Goal: Information Seeking & Learning: Learn about a topic

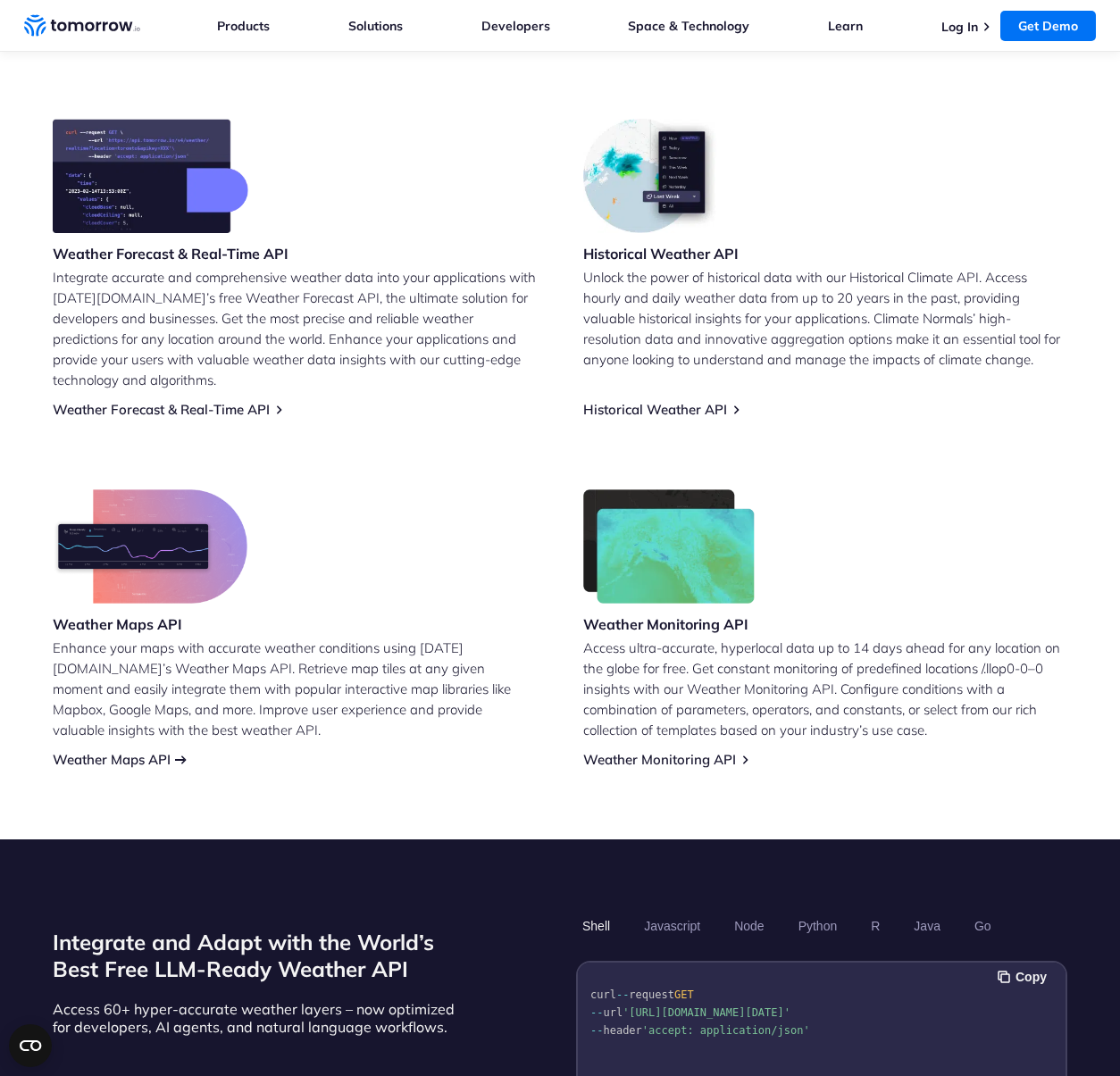
scroll to position [701, 0]
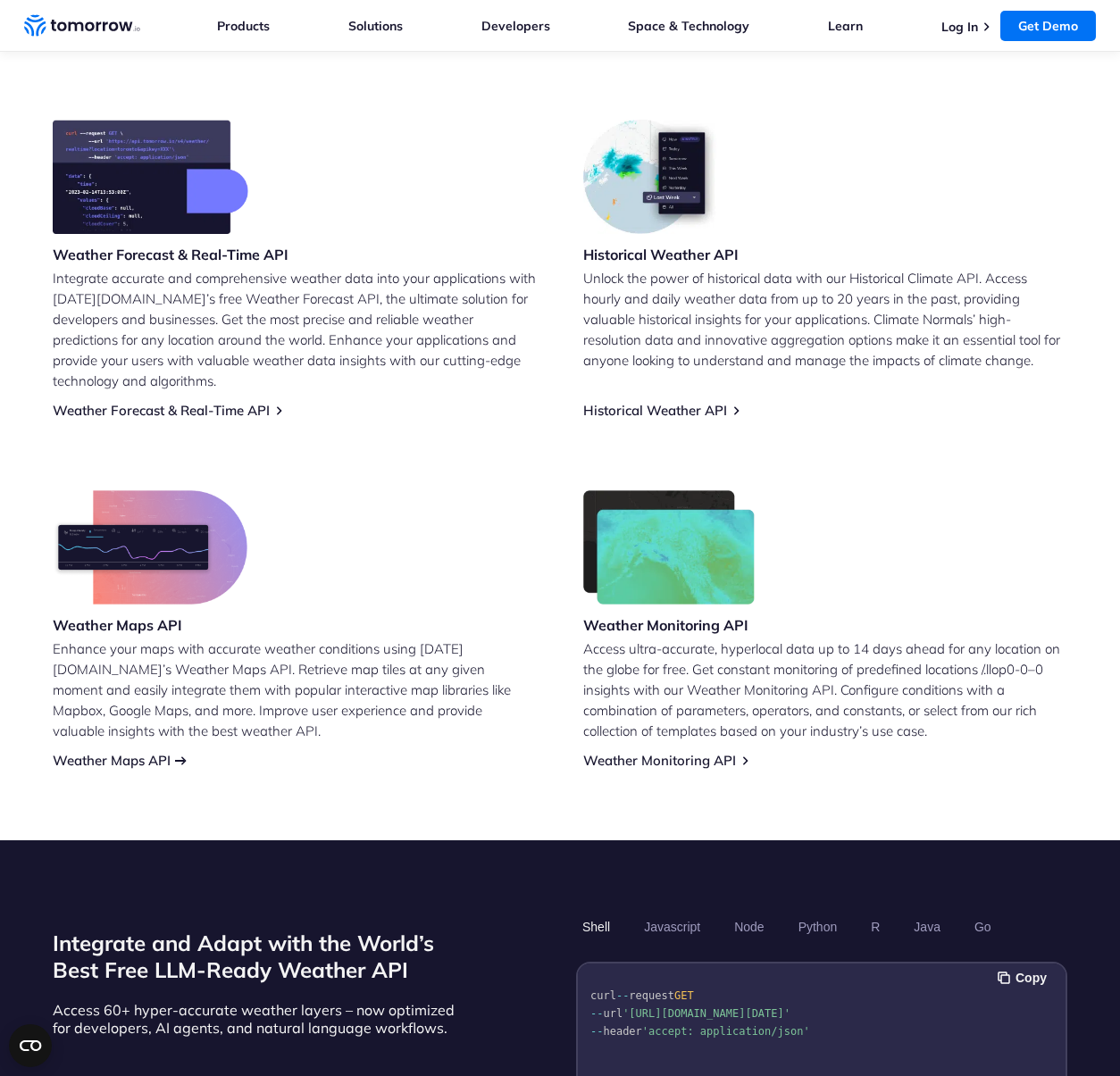
click at [99, 752] on link "Weather Maps API" at bounding box center [111, 760] width 118 height 17
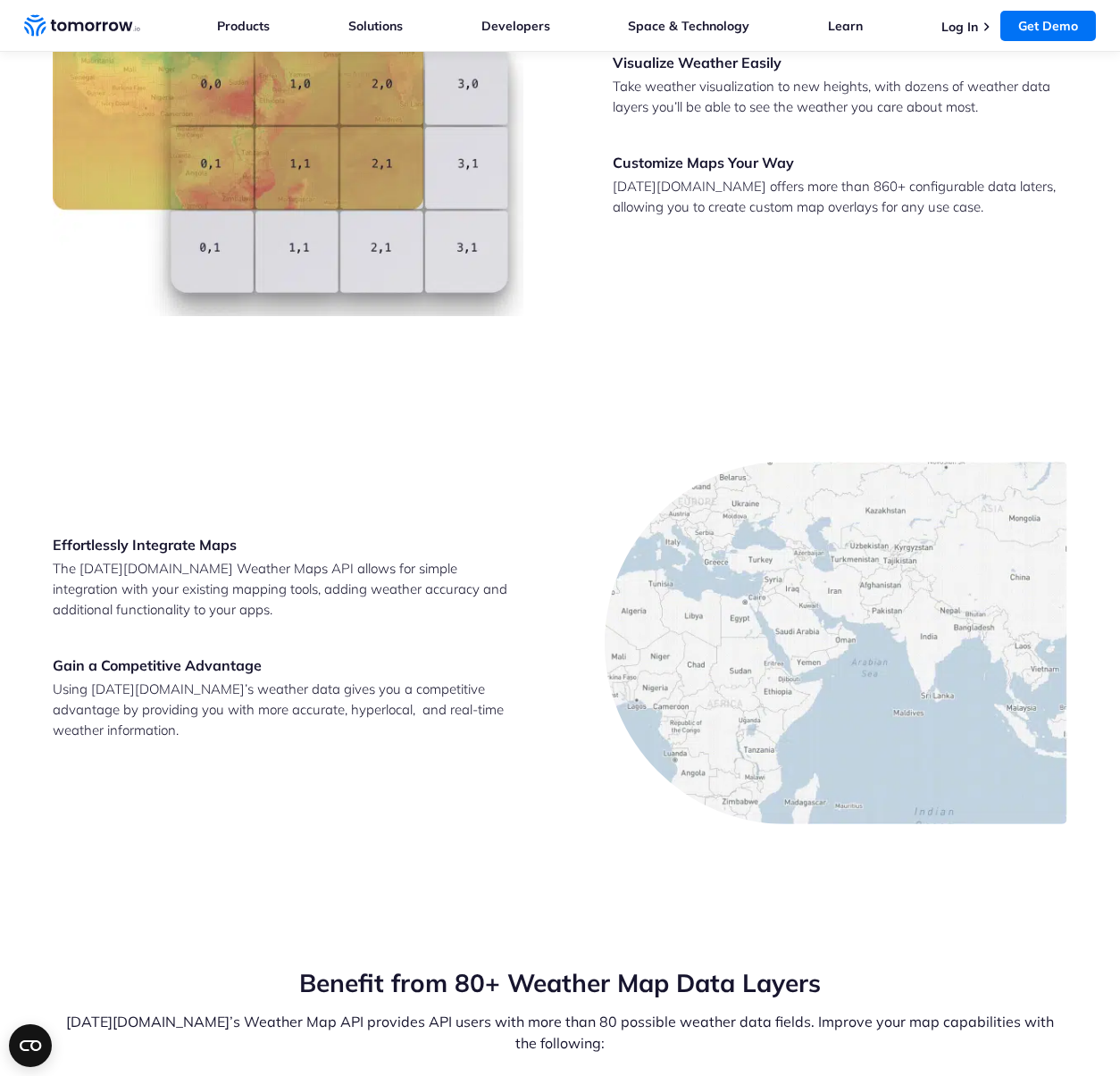
scroll to position [3184, 0]
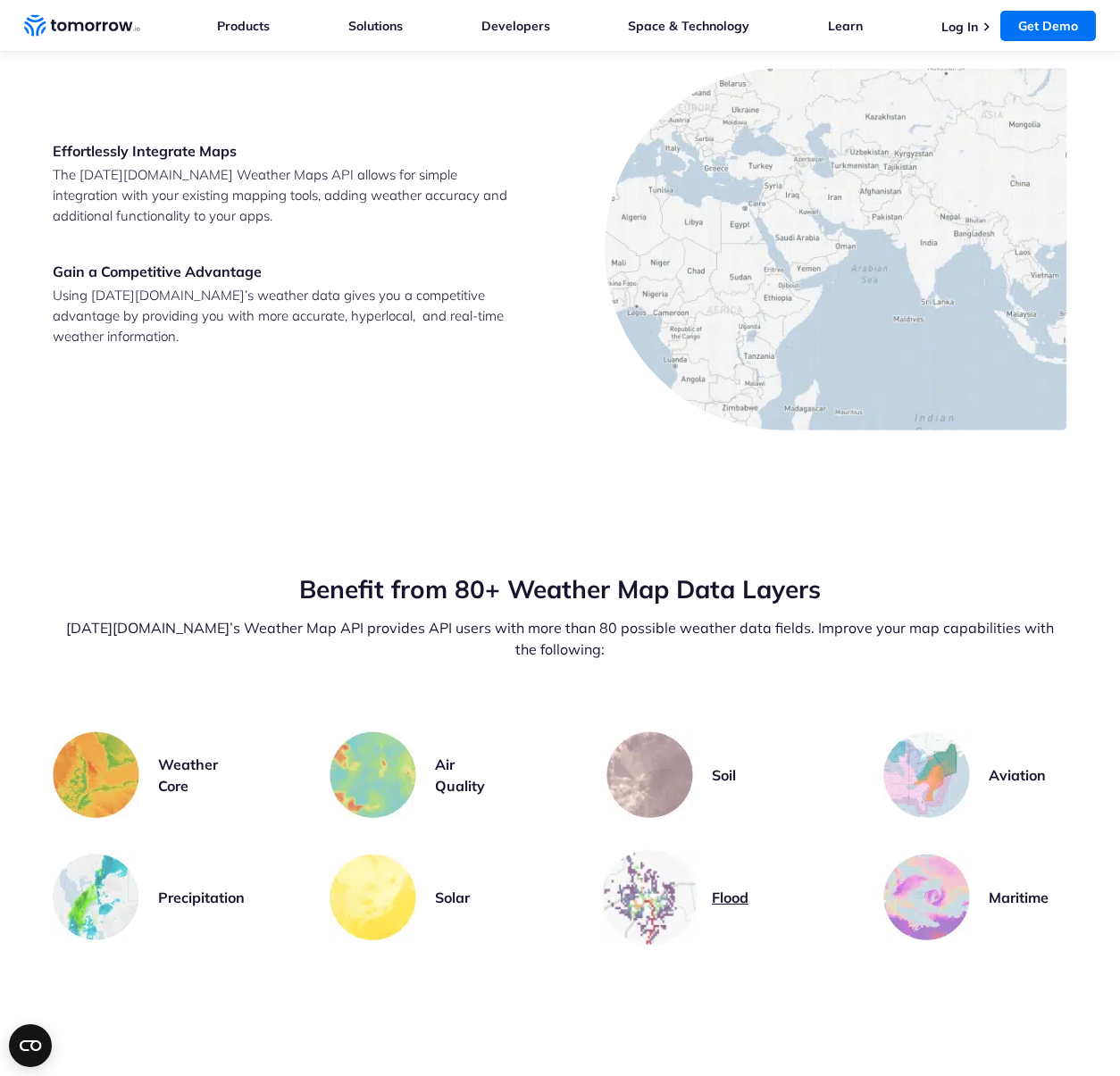
click at [712, 909] on h3 "Flood" at bounding box center [730, 898] width 37 height 21
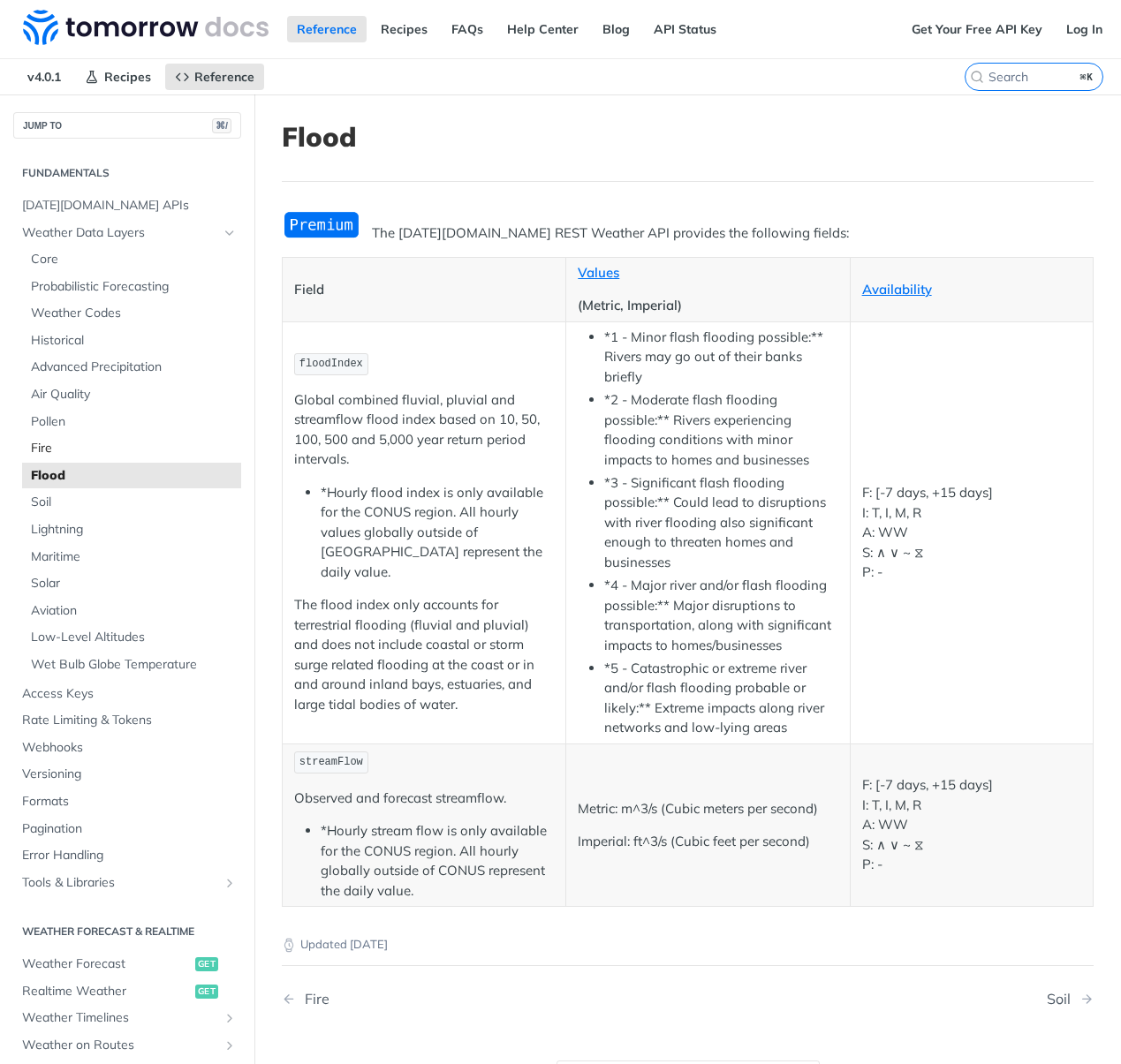
click at [59, 450] on span "Fire" at bounding box center [134, 449] width 206 height 17
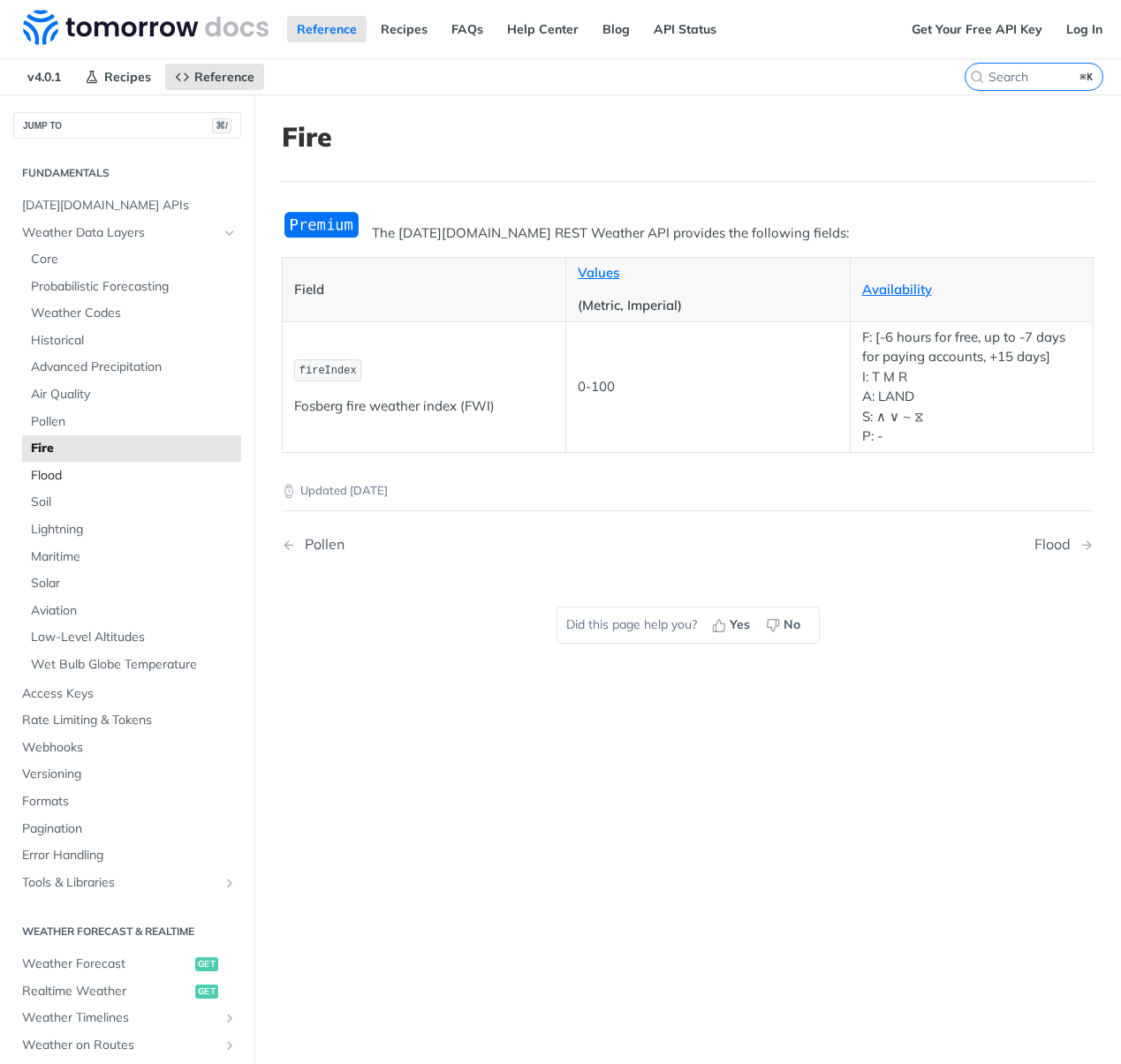
click at [61, 477] on span "Flood" at bounding box center [134, 476] width 206 height 17
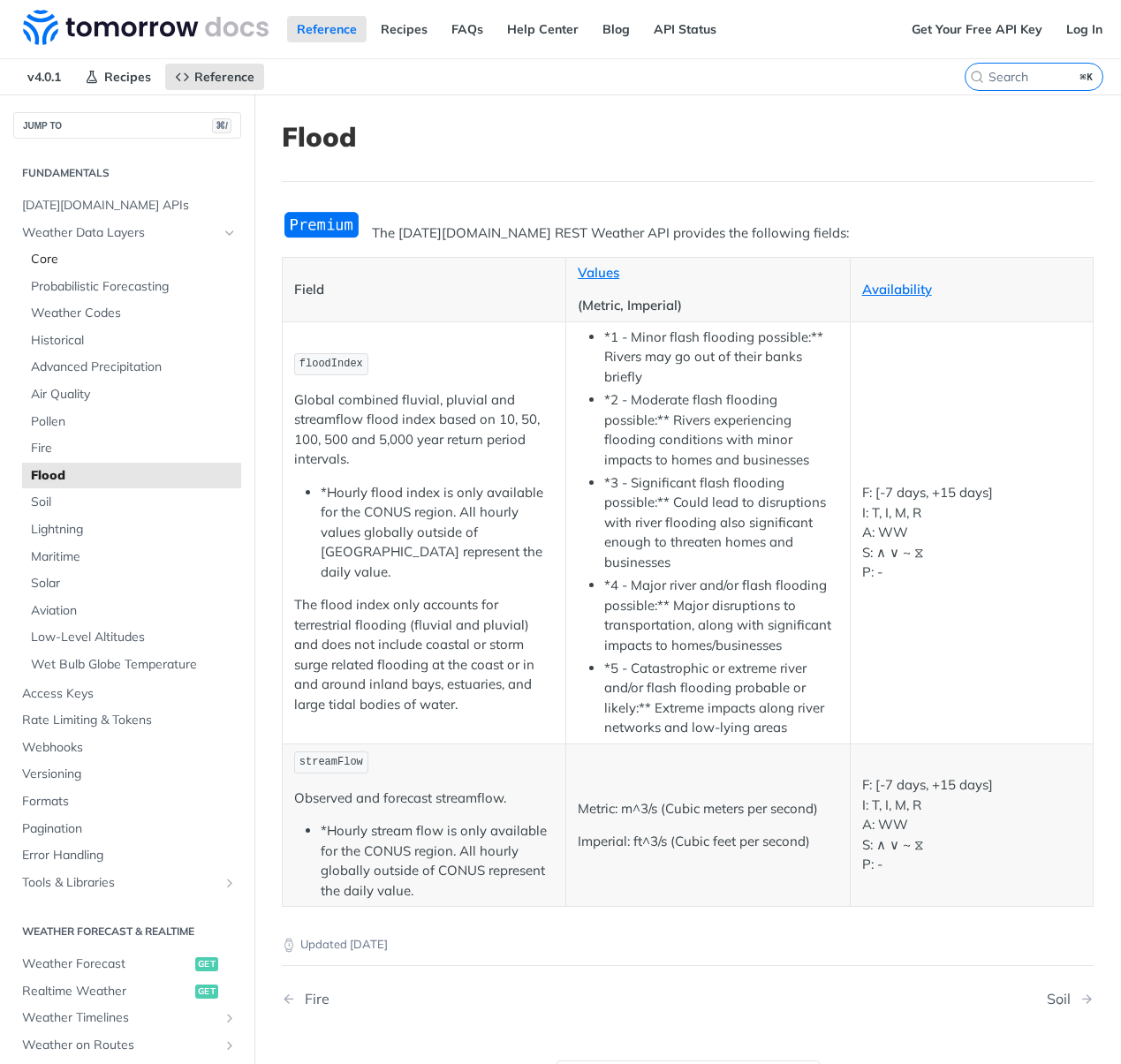
click at [37, 261] on span "Core" at bounding box center [134, 260] width 206 height 17
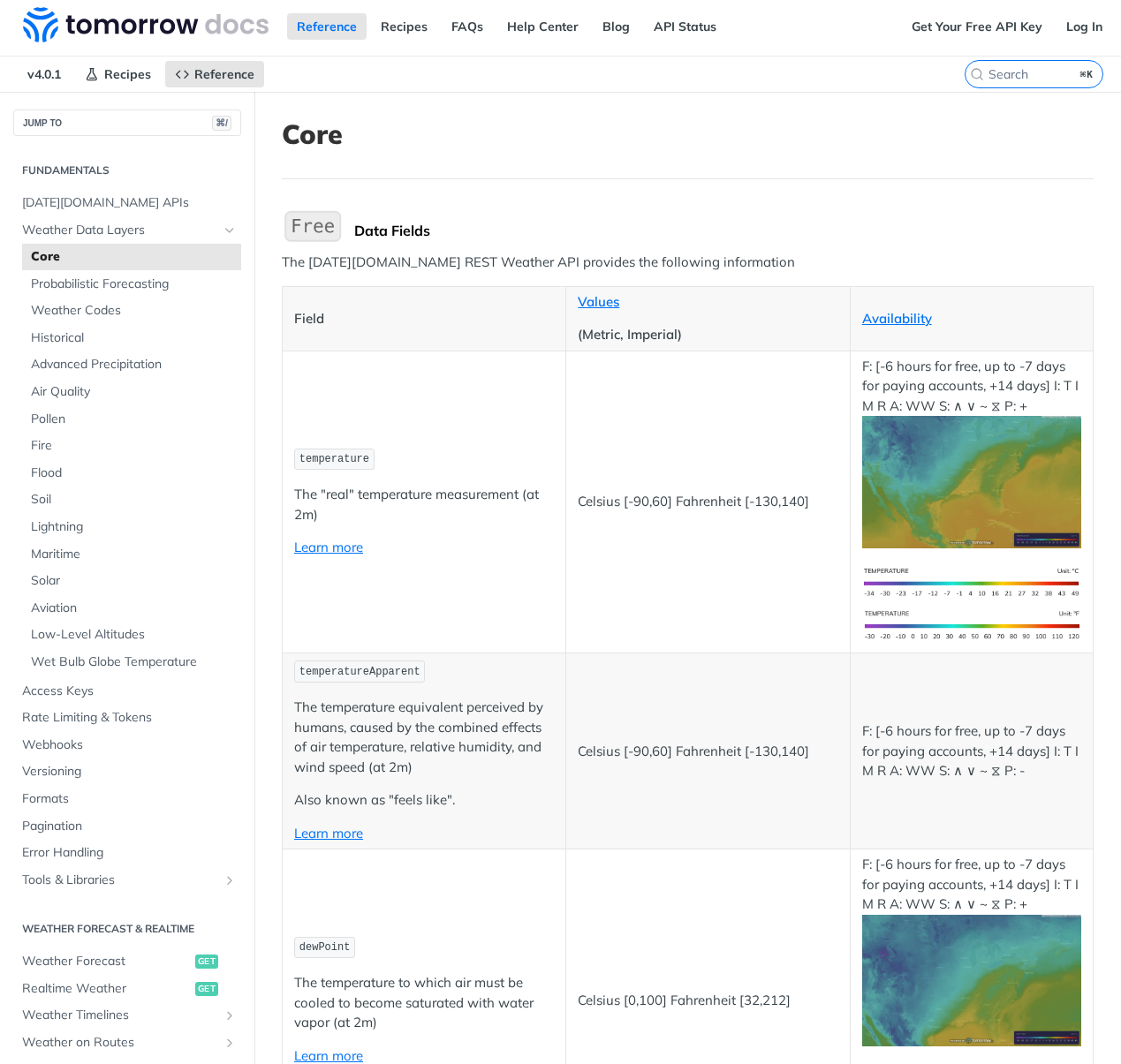
scroll to position [4, 0]
click at [149, 279] on span "Probabilistic Forecasting" at bounding box center [134, 283] width 206 height 17
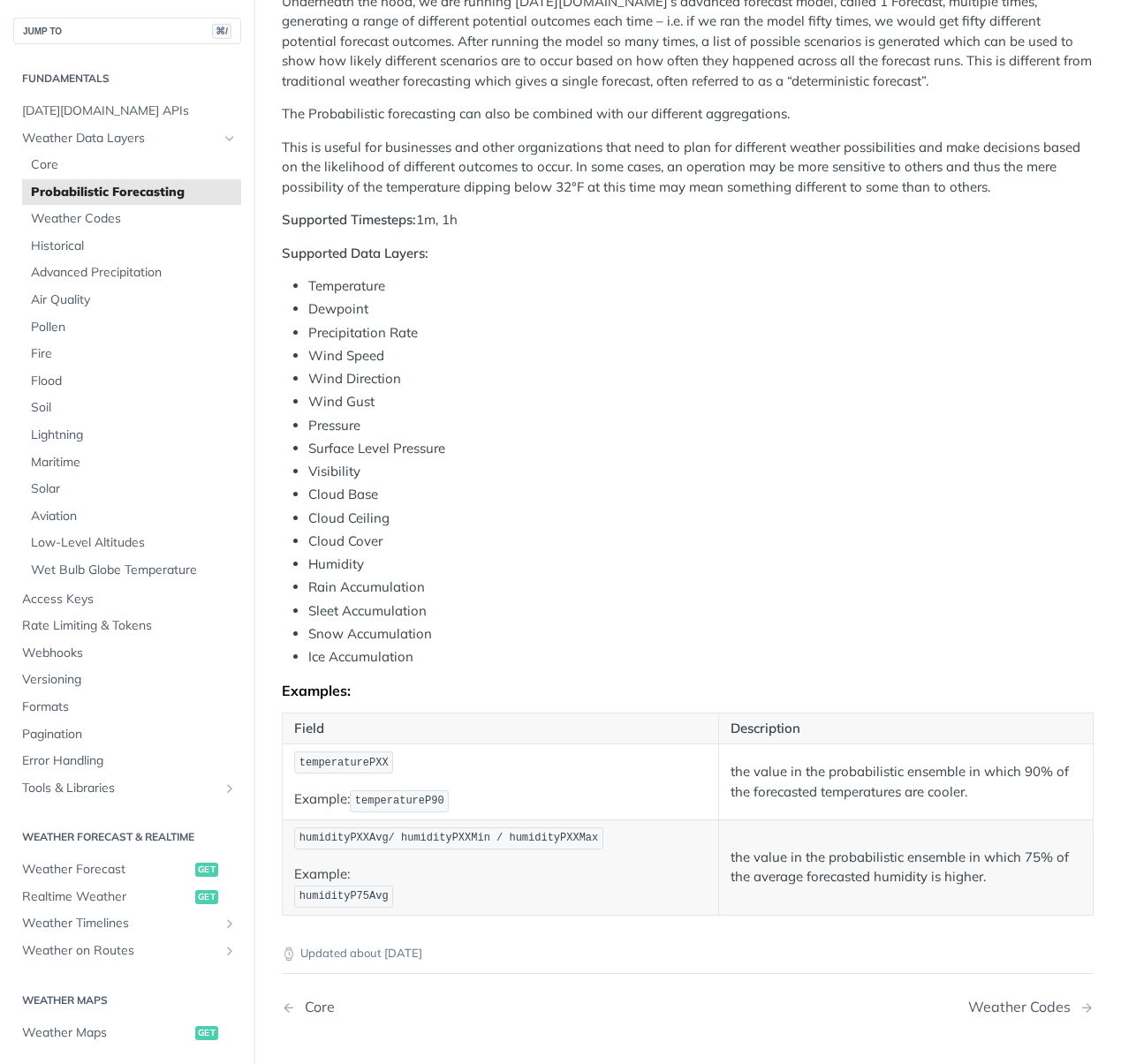
scroll to position [501, 0]
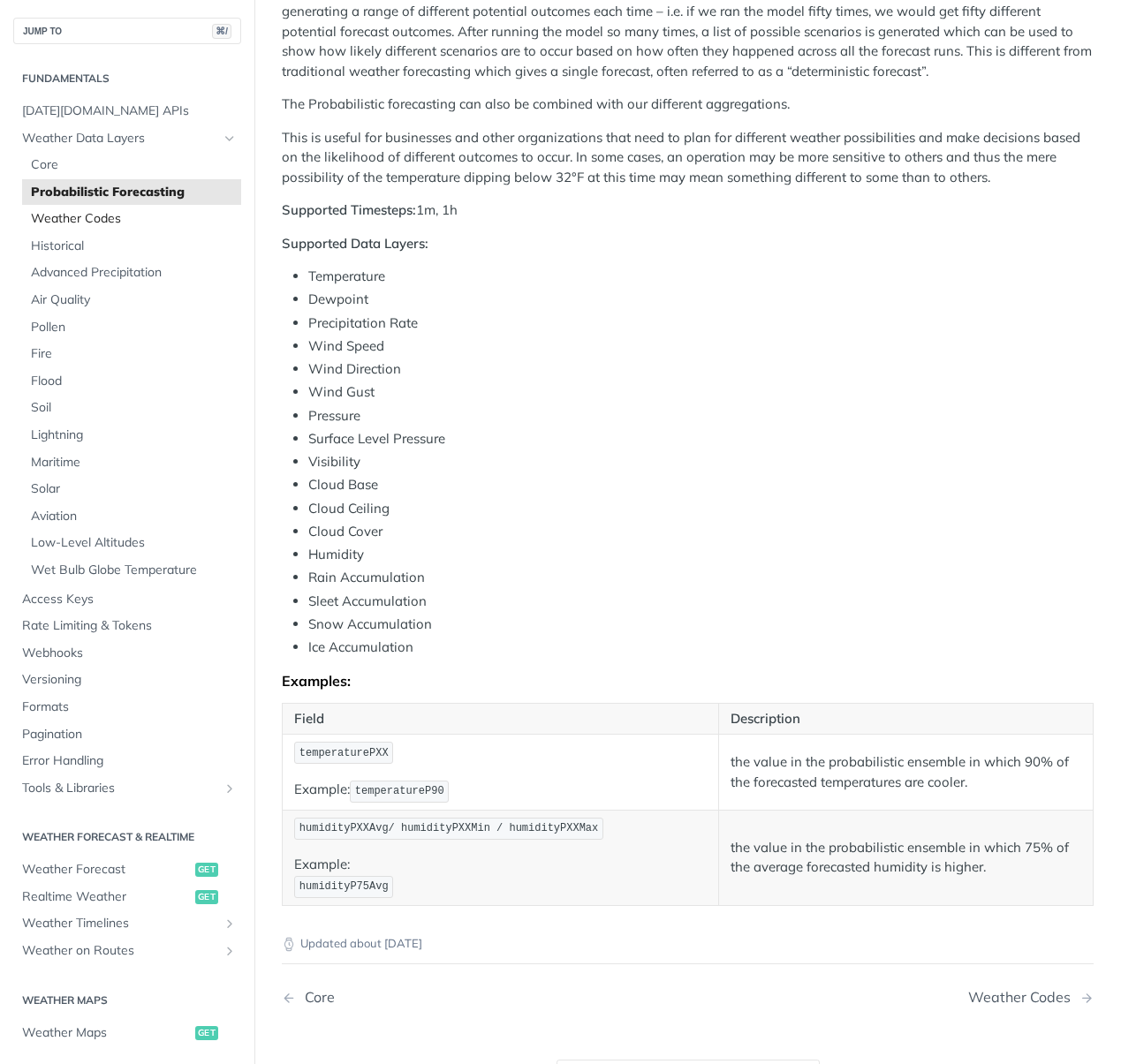
click at [103, 220] on span "Weather Codes" at bounding box center [134, 219] width 206 height 17
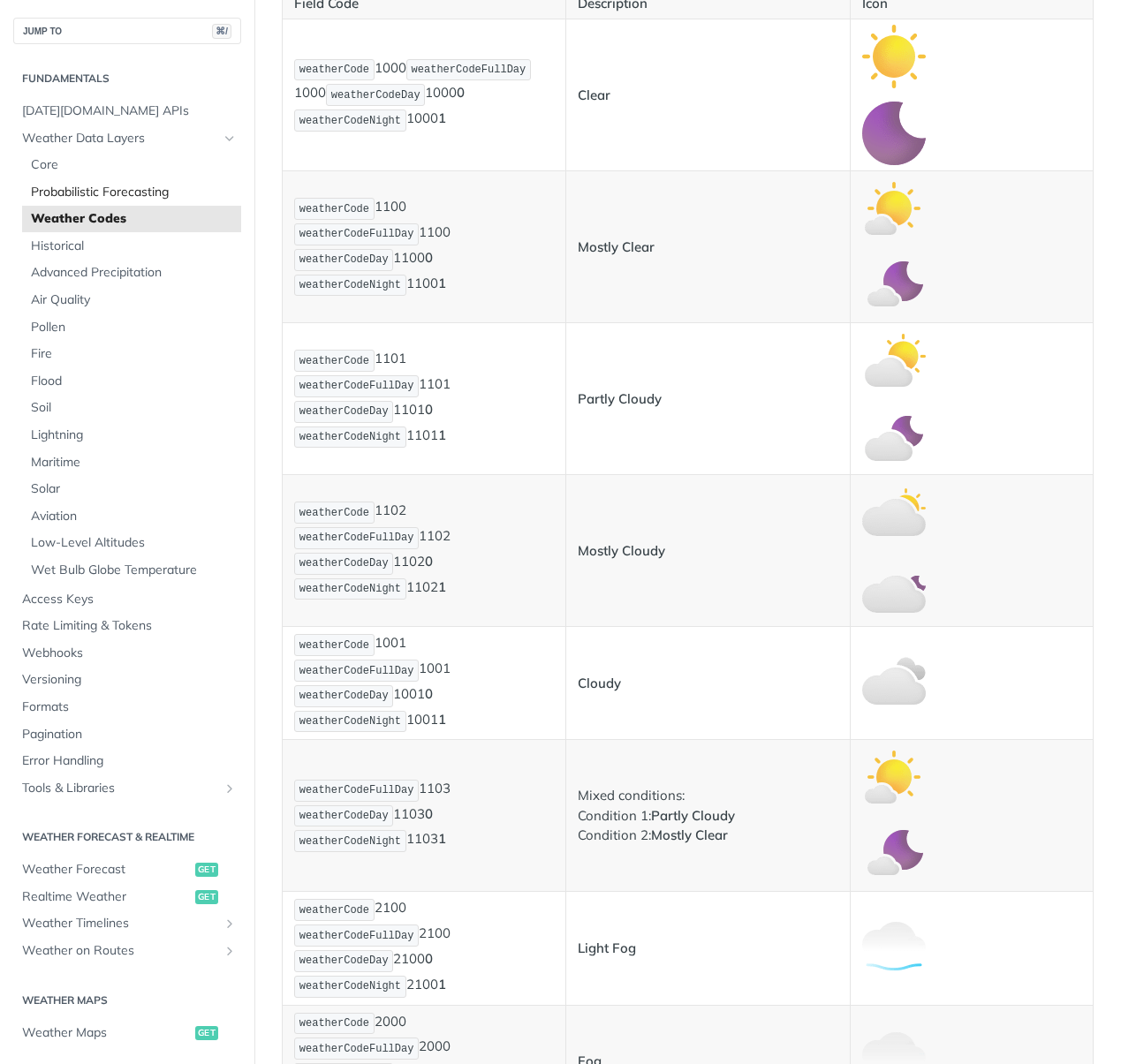
click at [118, 185] on span "Probabilistic Forecasting" at bounding box center [134, 193] width 206 height 17
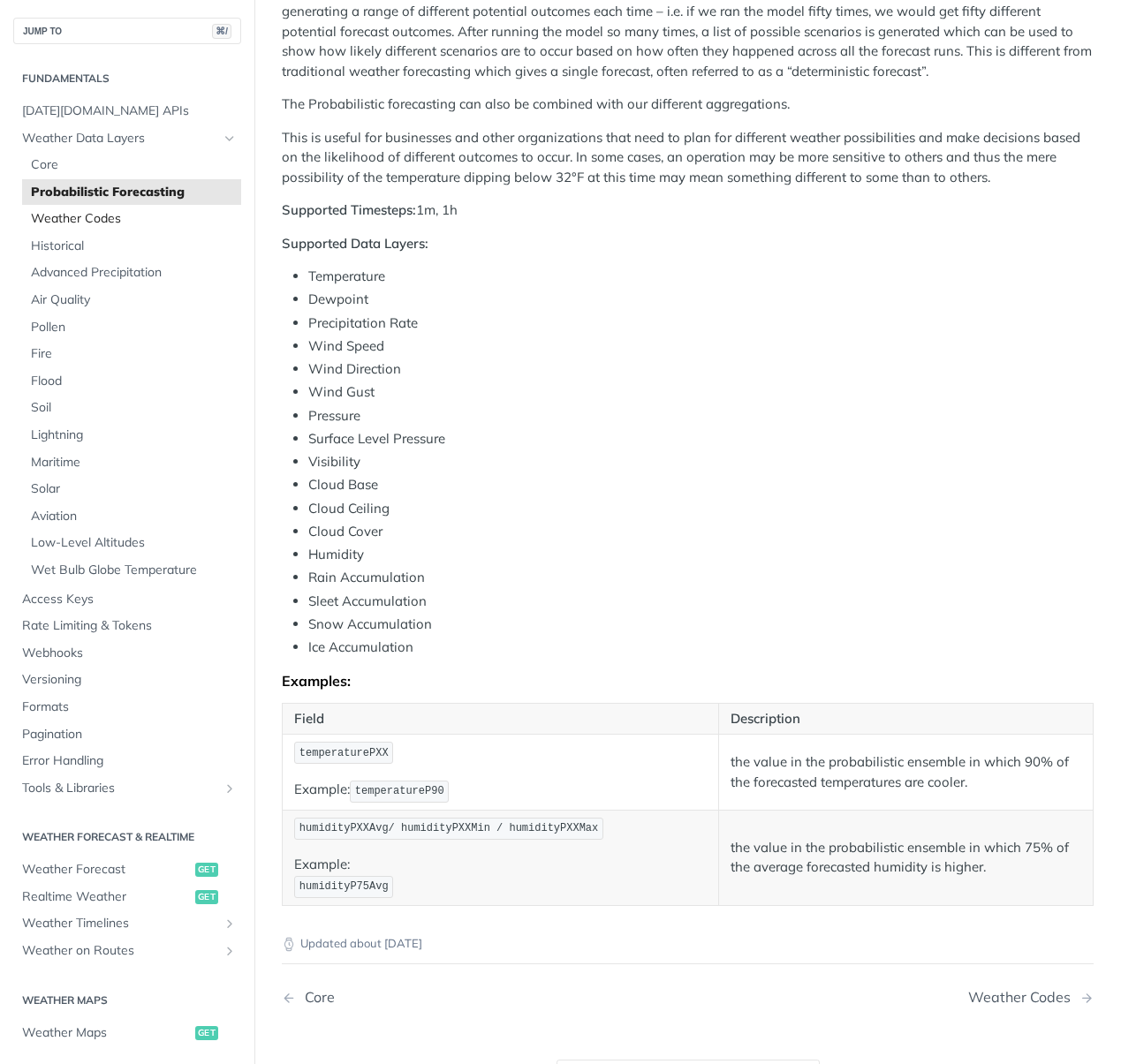
click at [84, 216] on span "Weather Codes" at bounding box center [134, 219] width 206 height 17
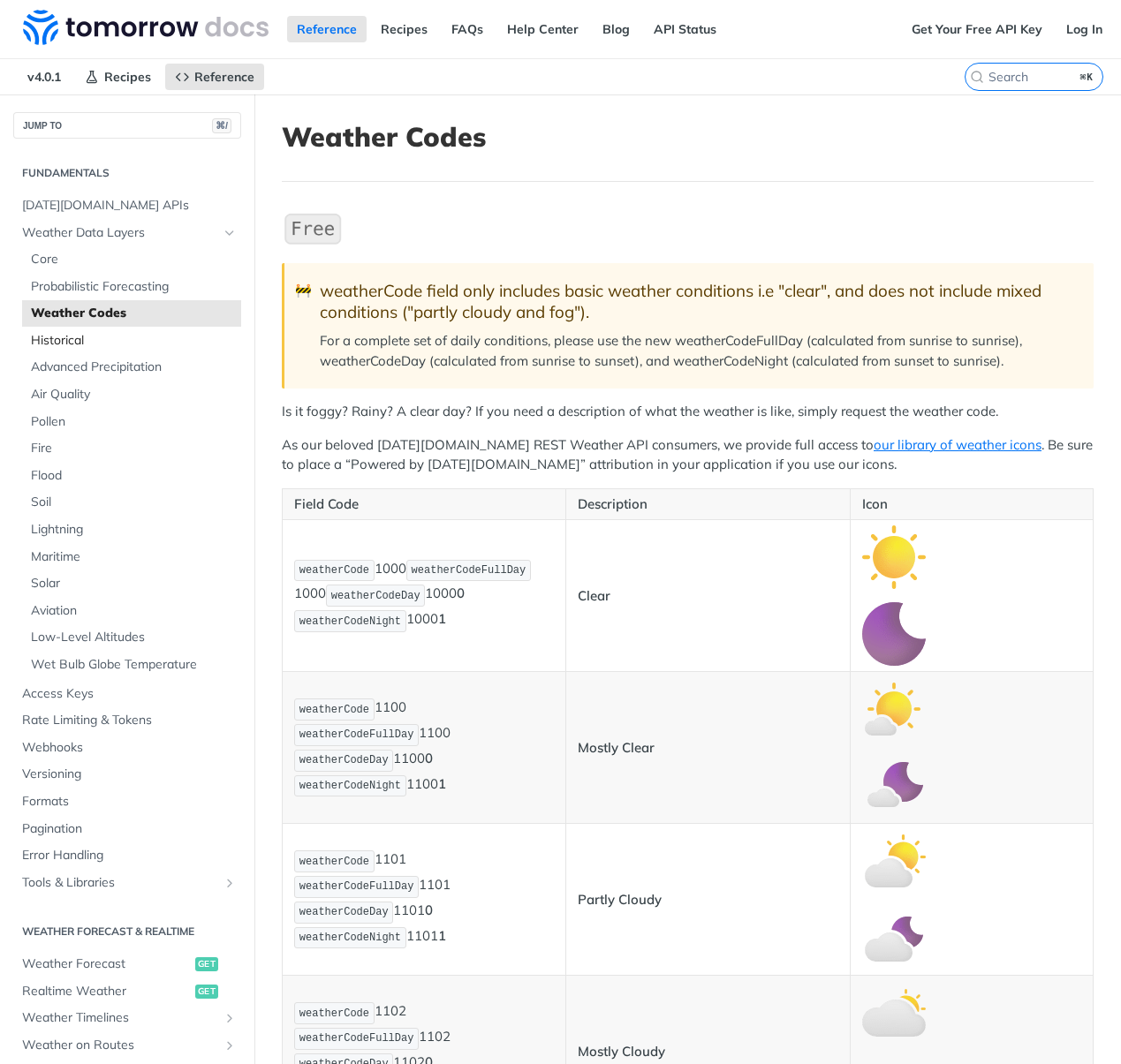
click at [78, 336] on span "Historical" at bounding box center [134, 341] width 206 height 17
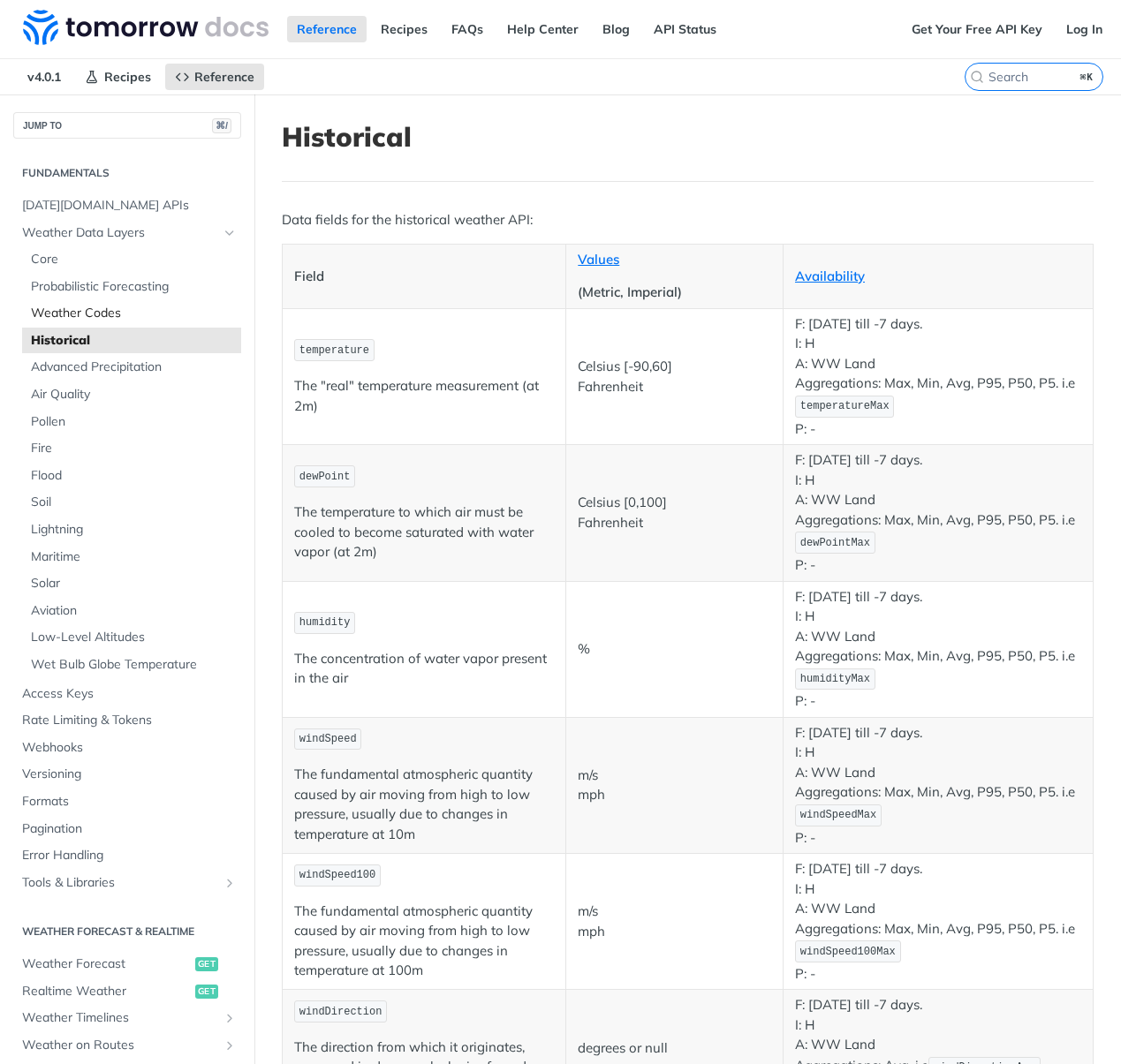
click at [96, 319] on span "Weather Codes" at bounding box center [134, 313] width 206 height 17
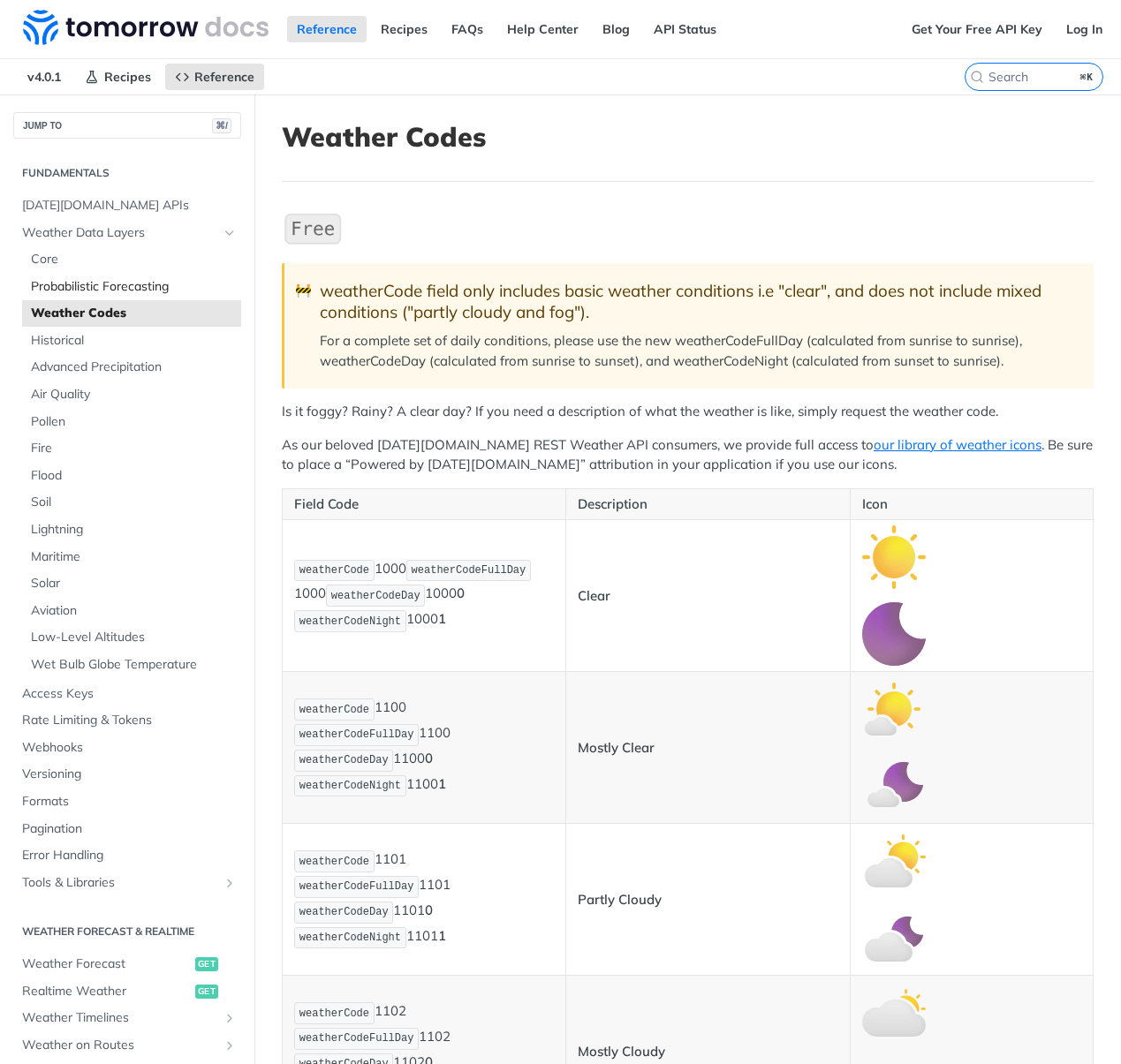
click at [84, 285] on span "Probabilistic Forecasting" at bounding box center [134, 287] width 206 height 17
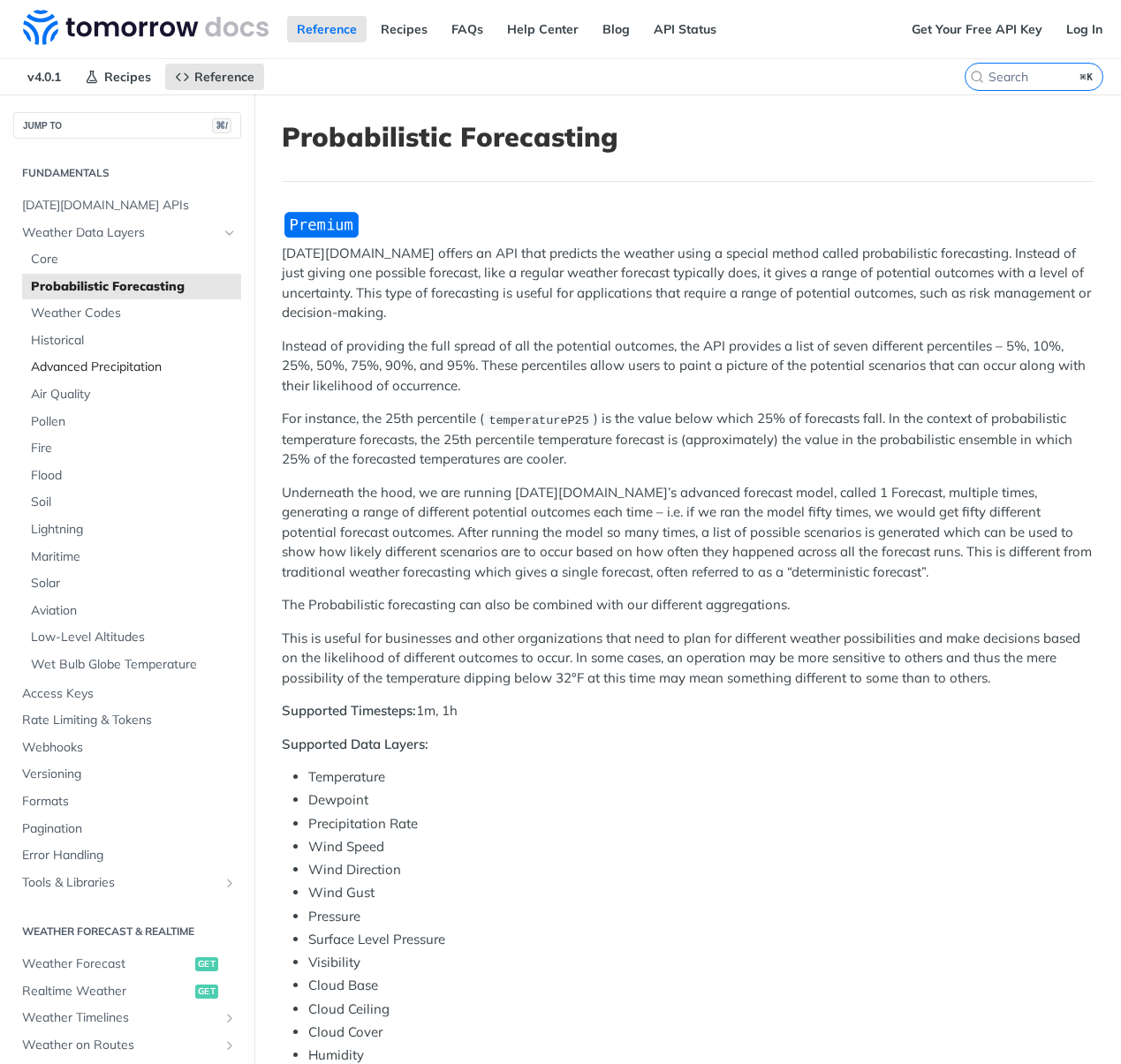
click at [71, 372] on span "Advanced Precipitation" at bounding box center [134, 367] width 206 height 17
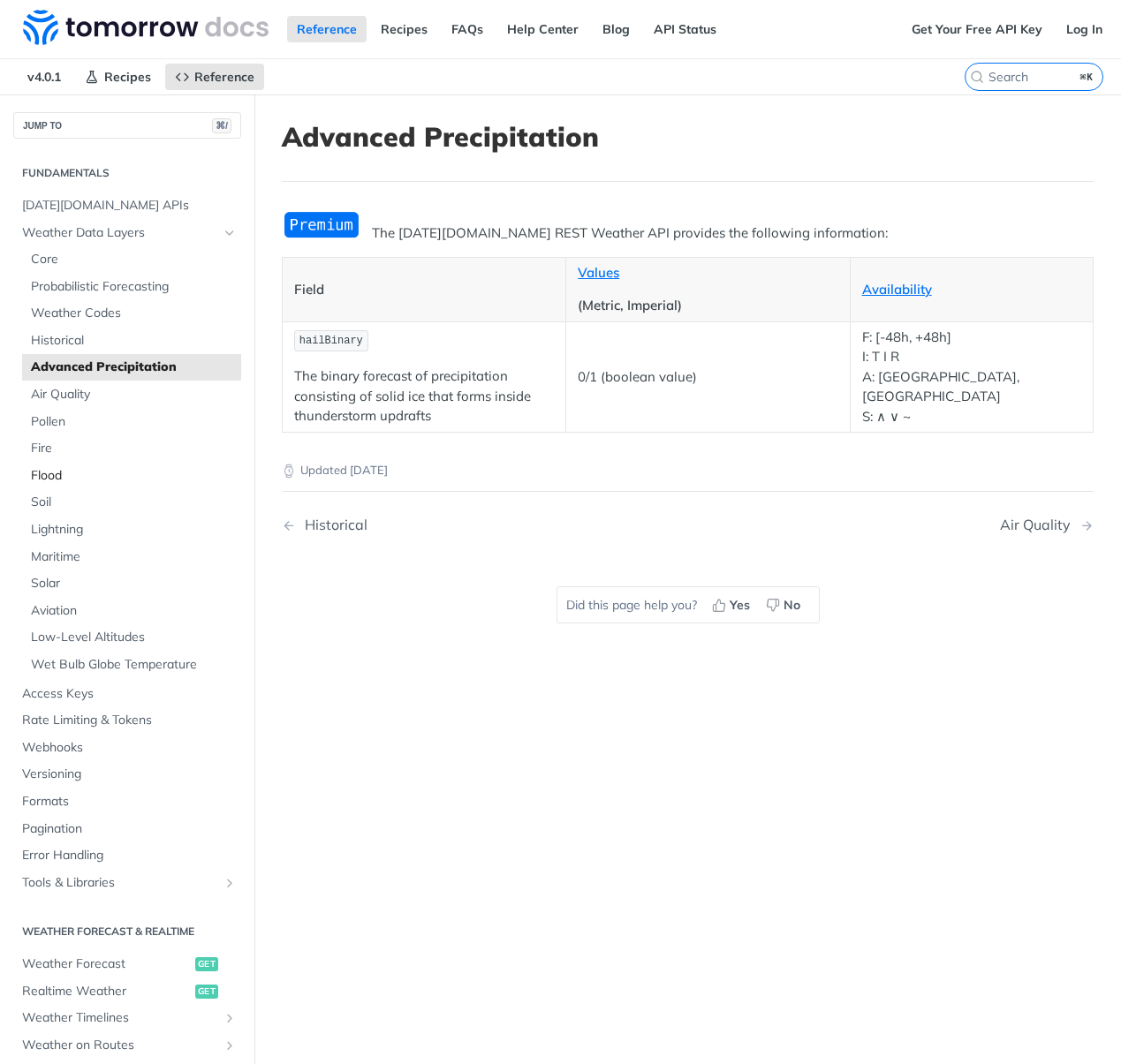
click at [54, 476] on span "Flood" at bounding box center [134, 476] width 206 height 17
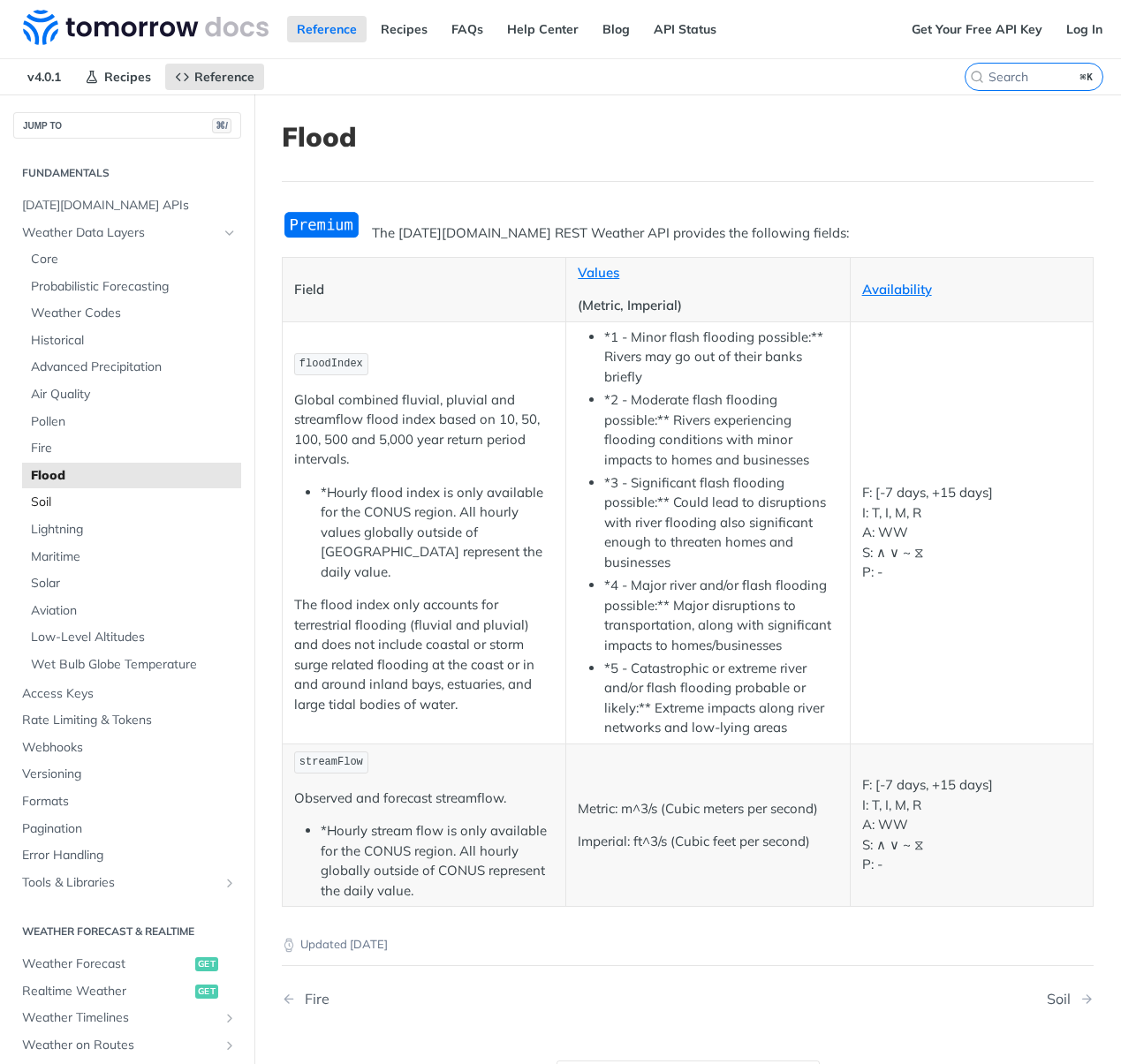
click at [40, 505] on span "Soil" at bounding box center [134, 503] width 206 height 17
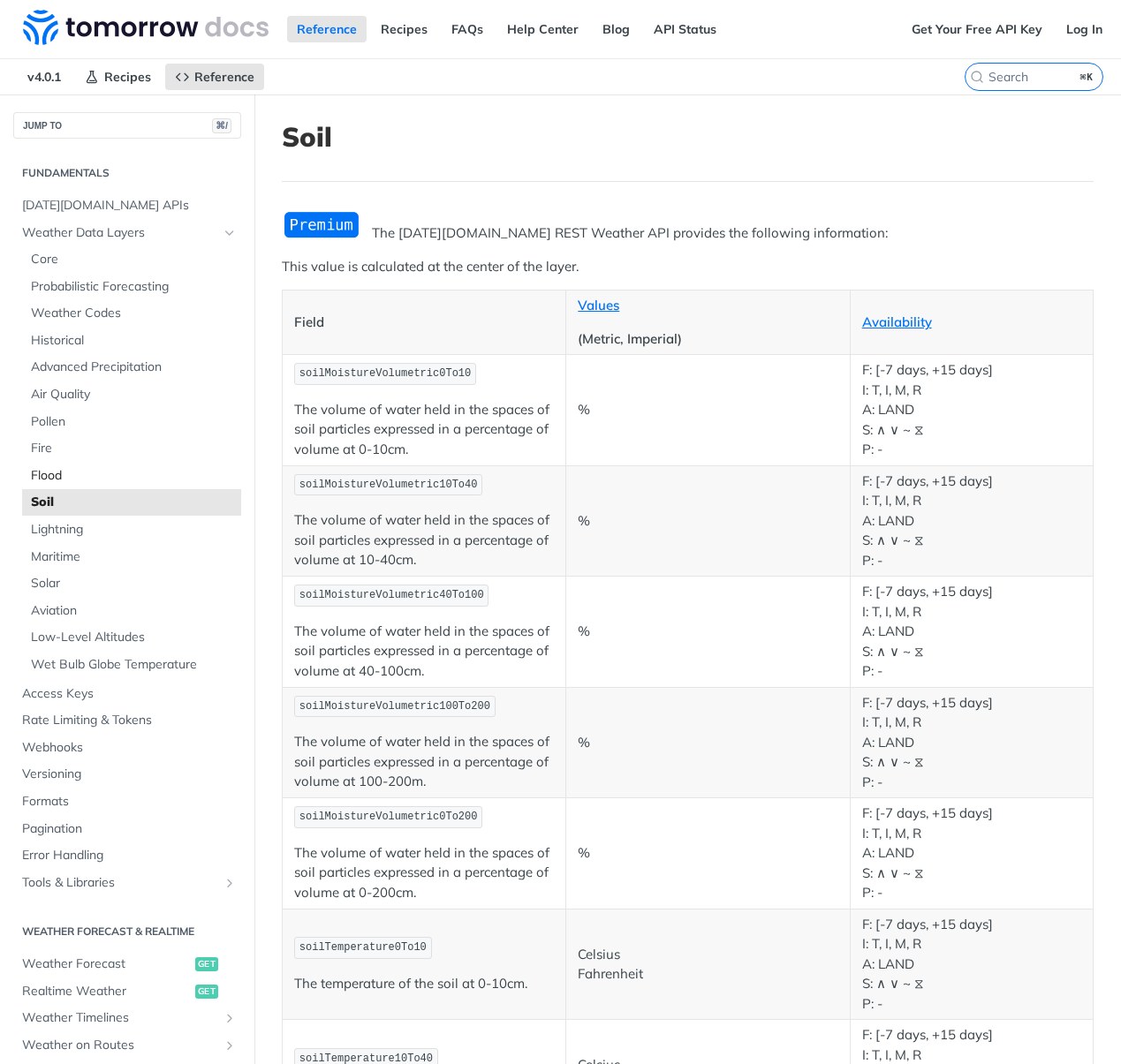
click at [49, 470] on span "Flood" at bounding box center [134, 476] width 206 height 17
